Goal: Check status: Check status

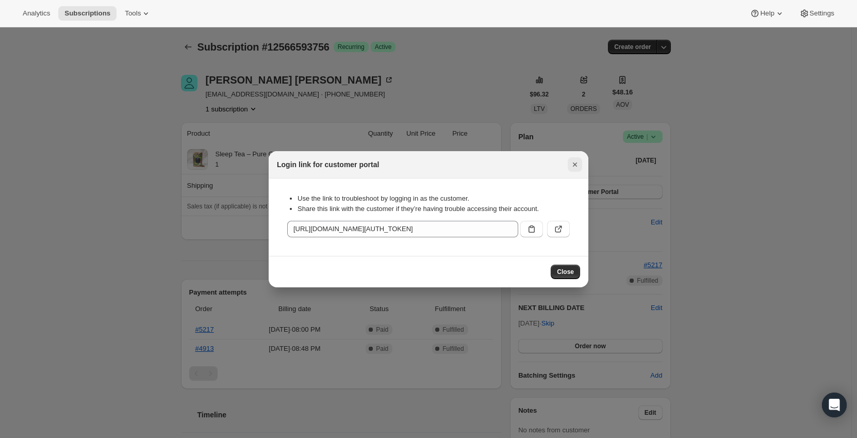
click at [576, 158] on button "Close" at bounding box center [575, 164] width 14 height 14
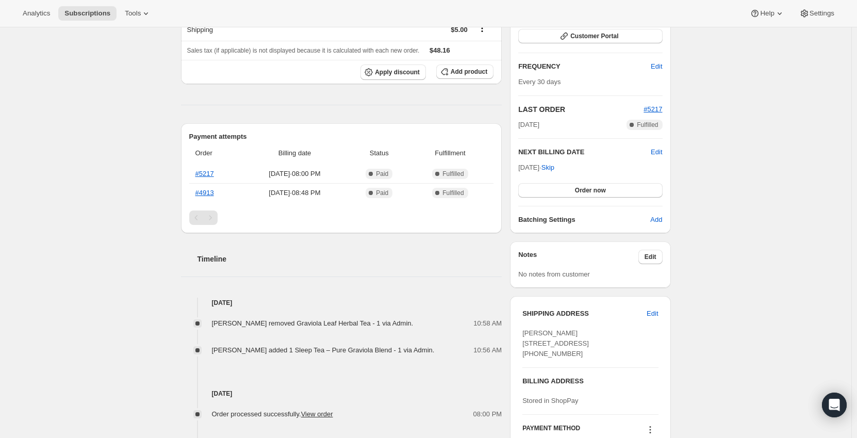
scroll to position [155, 0]
click at [207, 173] on link "#5217" at bounding box center [204, 175] width 19 height 8
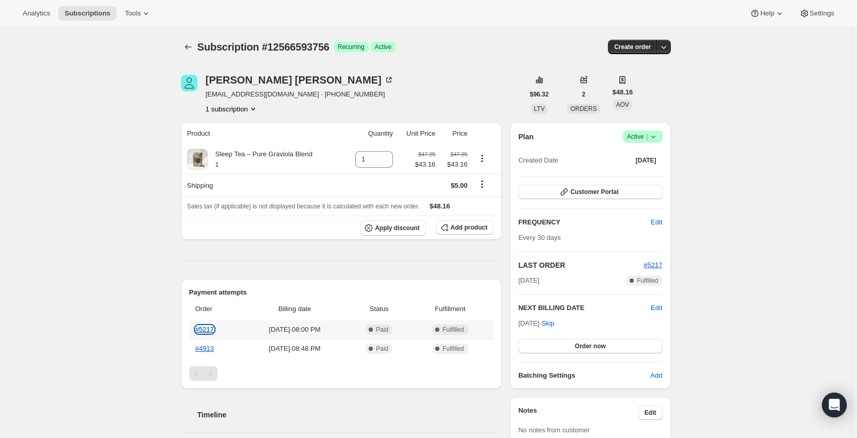
click at [205, 329] on link "#5217" at bounding box center [204, 329] width 19 height 8
